Goal: Task Accomplishment & Management: Complete application form

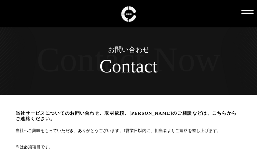
scroll to position [182, 0]
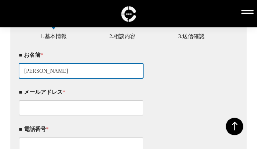
type input "[PERSON_NAME]"
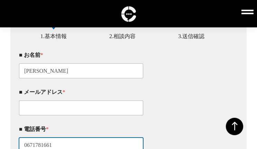
scroll to position [189, 0]
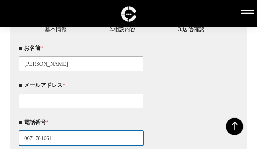
type input "0671781661"
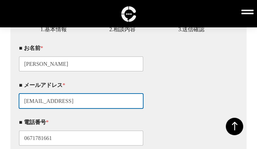
type input "[EMAIL_ADDRESS][DOMAIN_NAME]"
